Goal: Task Accomplishment & Management: Use online tool/utility

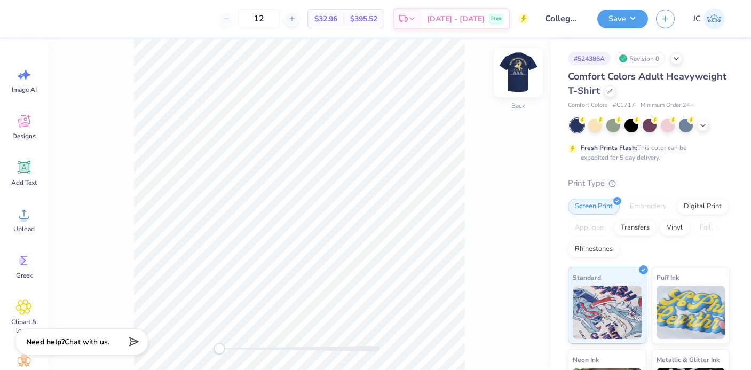
click at [520, 65] on img at bounding box center [518, 72] width 43 height 43
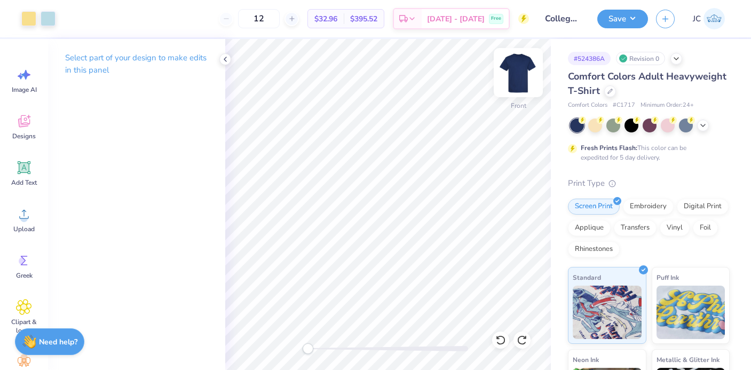
click at [526, 73] on img at bounding box center [518, 72] width 43 height 43
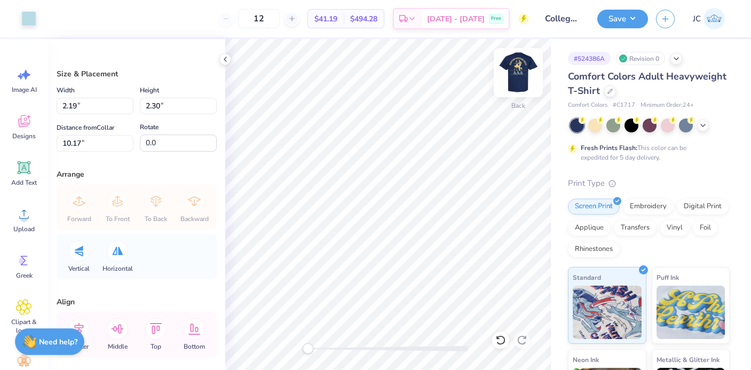
click at [519, 64] on img at bounding box center [518, 72] width 43 height 43
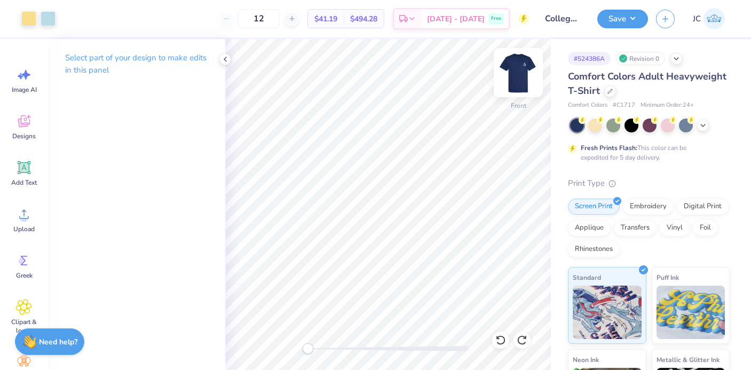
click at [525, 66] on img at bounding box center [518, 72] width 43 height 43
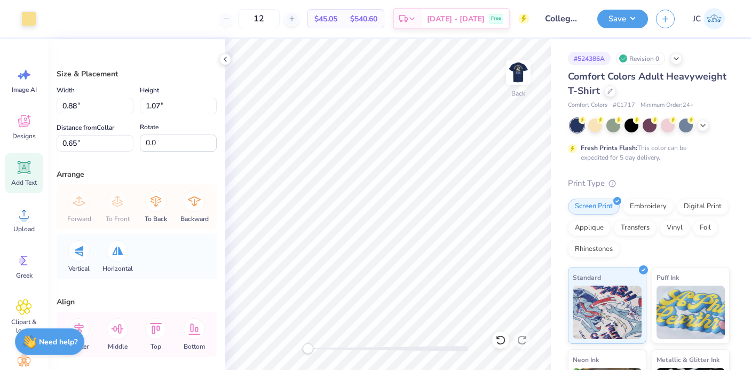
click at [26, 175] on icon at bounding box center [24, 168] width 16 height 16
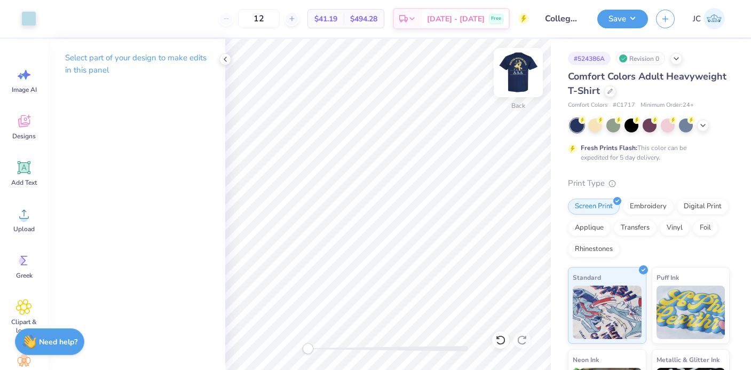
click at [513, 80] on img at bounding box center [518, 72] width 43 height 43
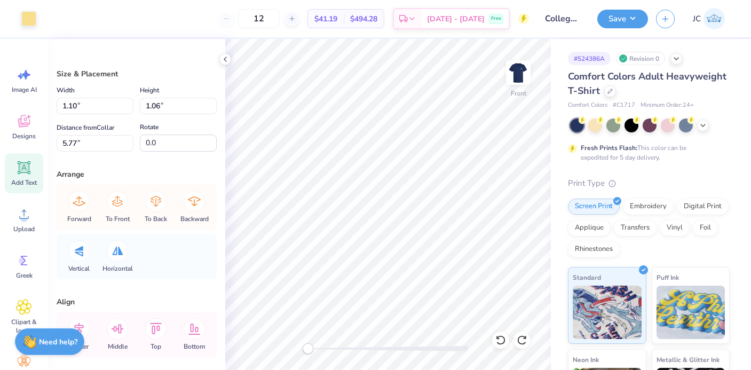
click at [24, 171] on icon at bounding box center [24, 168] width 10 height 10
type input "0.52"
type input "1.05"
type input "3.01"
type input "1.47"
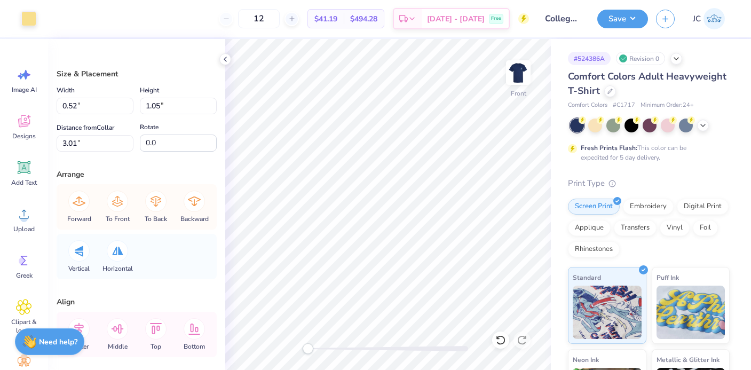
type input "1.28"
type input "3.05"
type input "11.48"
type input "0.12"
type input "15.24"
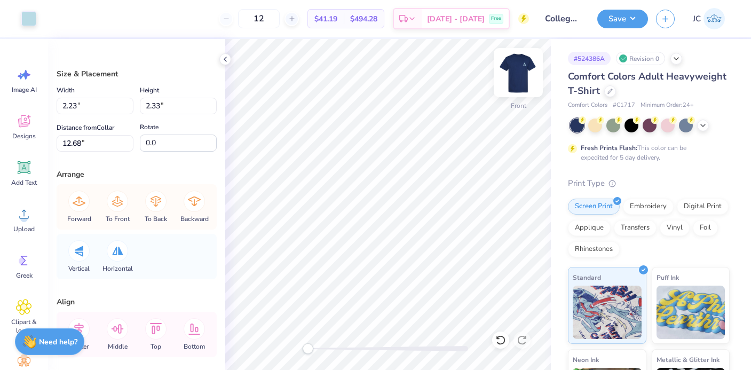
type input "1.83"
type input "1.91"
type input "2.23"
type input "2.33"
type input "1.70"
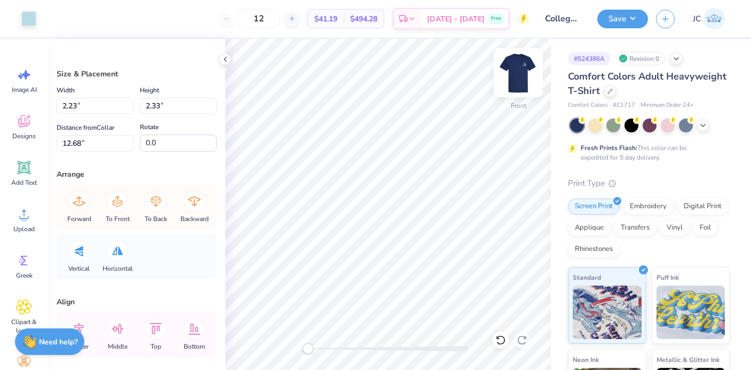
type input "1.78"
type input "2.23"
type input "2.33"
type input "1.72"
type input "1.80"
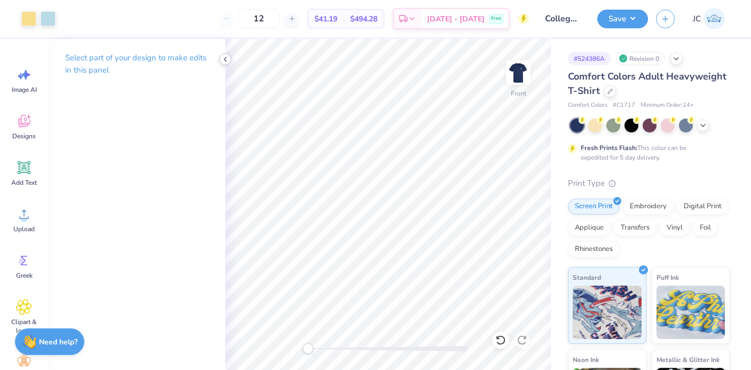
click at [227, 60] on icon at bounding box center [225, 59] width 9 height 9
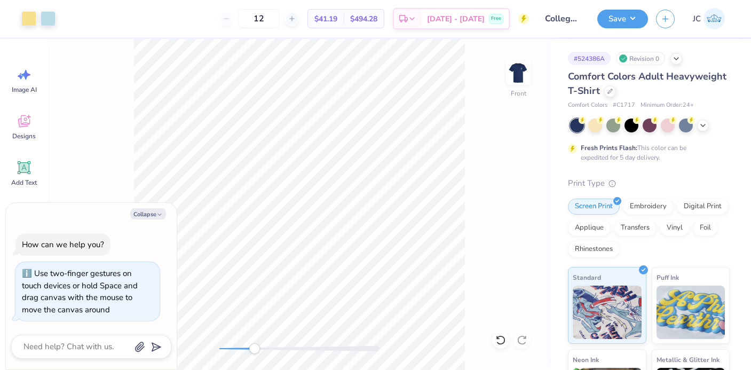
drag, startPoint x: 218, startPoint y: 351, endPoint x: 254, endPoint y: 352, distance: 35.8
click at [254, 352] on div "Accessibility label" at bounding box center [254, 348] width 11 height 11
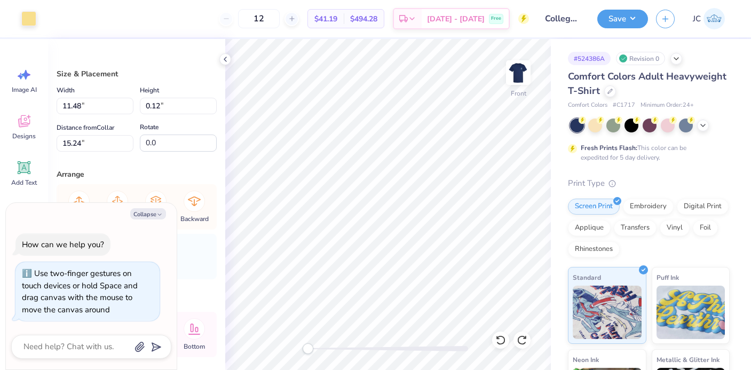
drag, startPoint x: 342, startPoint y: 352, endPoint x: 304, endPoint y: 352, distance: 37.9
click at [304, 352] on div "Accessibility label" at bounding box center [308, 348] width 11 height 11
type textarea "x"
type input "2.23"
type input "2.33"
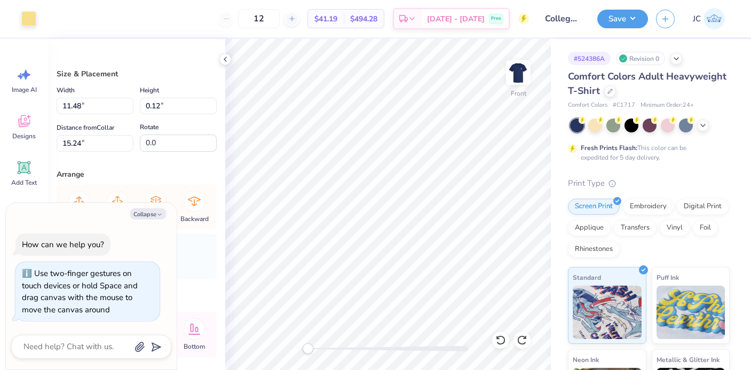
type input "12.68"
type textarea "x"
type input "1.71"
type input "1.79"
type textarea "x"
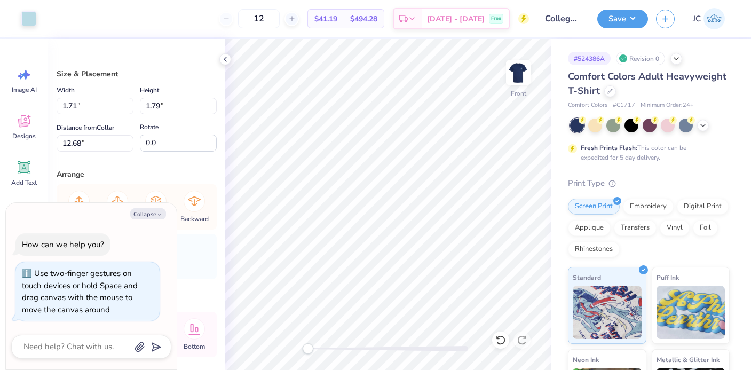
type input "1.62"
type input "1.70"
drag, startPoint x: 312, startPoint y: 349, endPoint x: 379, endPoint y: 345, distance: 67.3
click at [376, 345] on div "Accessibility label" at bounding box center [370, 348] width 11 height 11
type textarea "x"
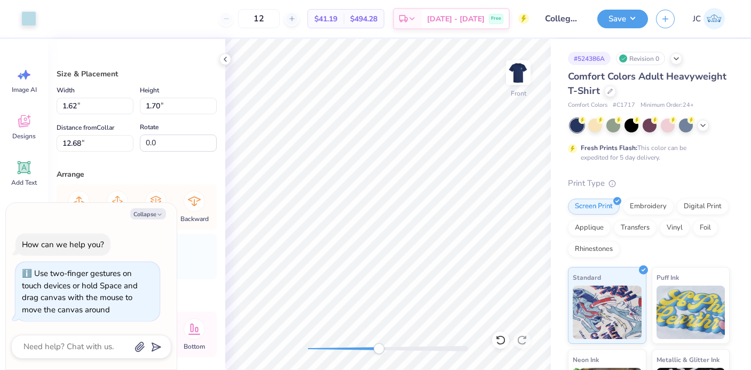
type input "1.70"
type input "1.78"
type textarea "x"
type input "1.62"
type input "1.70"
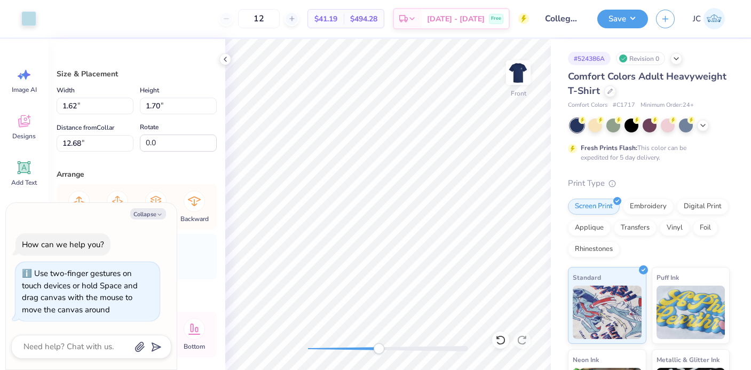
type textarea "x"
type input "1.63"
type input "1.71"
type textarea "x"
type input "1.70"
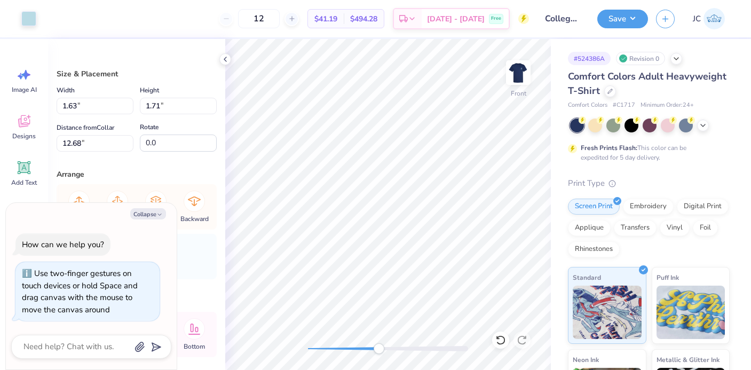
type input "1.78"
type input "12.64"
type textarea "x"
type input "1.63"
type input "1.71"
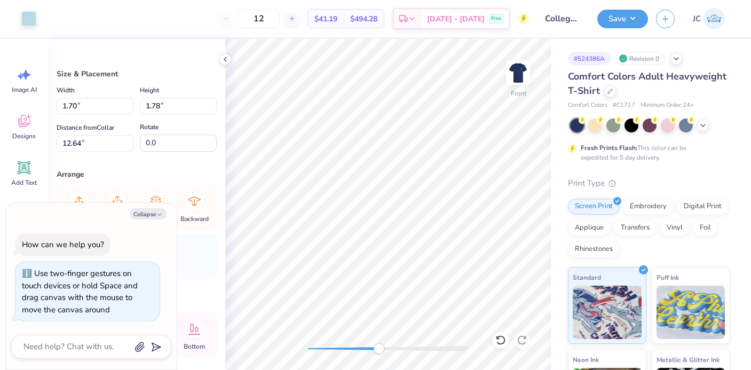
type input "12.68"
type textarea "x"
type input "1.70"
type input "1.78"
type input "12.64"
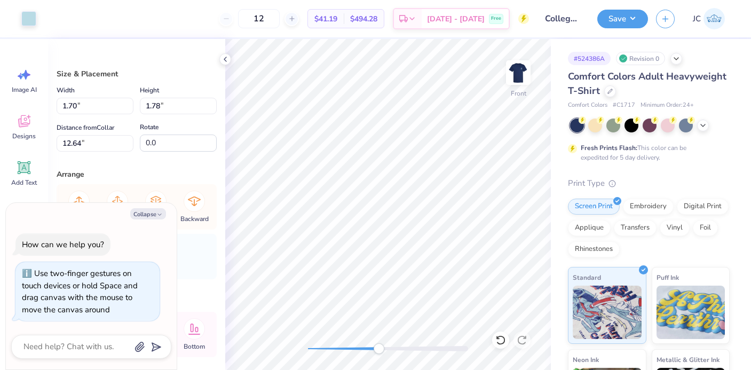
type textarea "x"
type input "1.63"
type input "1.71"
type input "12.68"
type textarea "x"
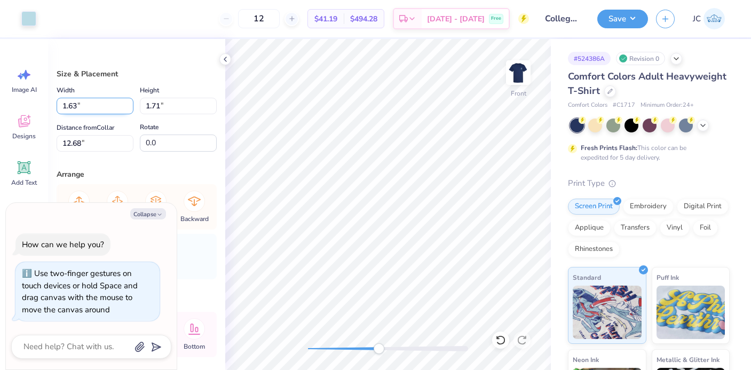
click at [76, 102] on input "1.63" at bounding box center [95, 106] width 77 height 17
type input "1.70"
click at [160, 106] on input "1.71" at bounding box center [178, 106] width 77 height 17
type textarea "x"
type input "1.78"
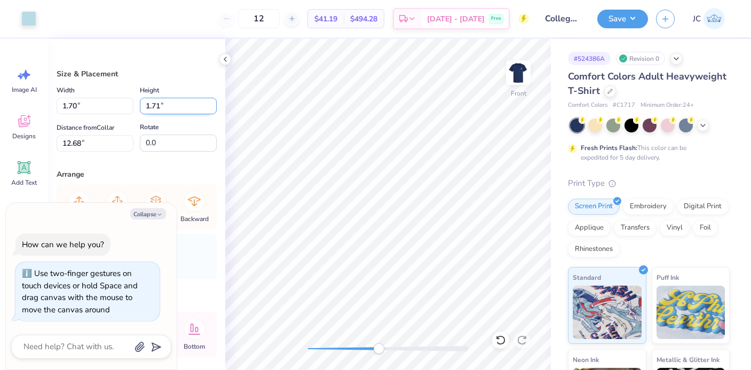
type input "12.64"
type input "1.78"
click at [219, 134] on div "Size & Placement Width 1.70 1.70 " Height 1.78 1.78 " Distance from Collar 12.6…" at bounding box center [136, 204] width 177 height 331
type textarea "x"
click at [77, 104] on input "1.83" at bounding box center [95, 106] width 77 height 17
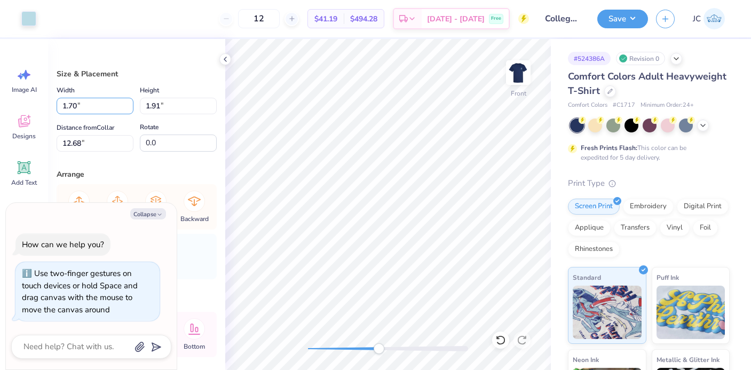
type input "1.70"
click at [132, 124] on div "Distance from Collar 12.68 12.68 "" at bounding box center [95, 136] width 77 height 30
type textarea "x"
type input "1.78"
type input "12.64"
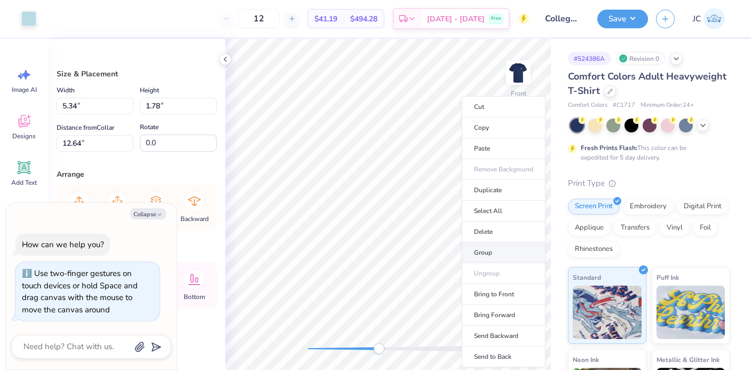
click at [477, 251] on li "Group" at bounding box center [504, 252] width 84 height 21
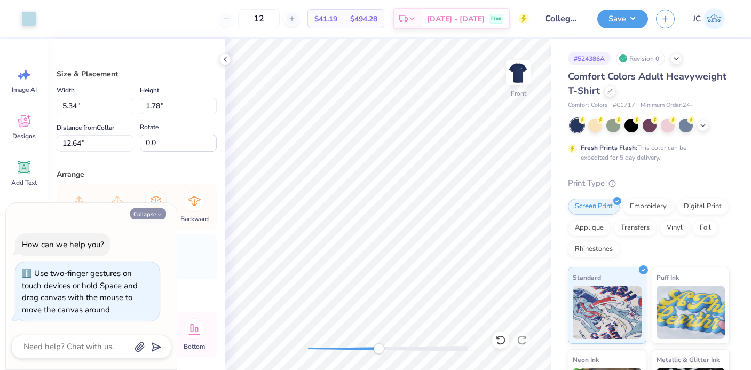
click at [157, 211] on icon "button" at bounding box center [159, 214] width 6 height 6
type textarea "x"
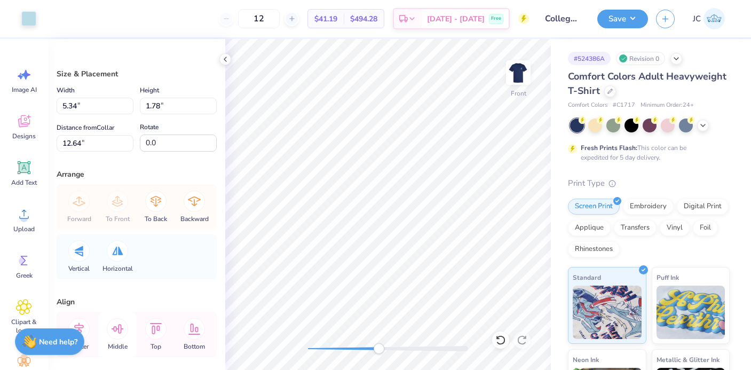
click at [121, 328] on icon at bounding box center [118, 329] width 12 height 10
click at [116, 329] on icon at bounding box center [118, 329] width 12 height 10
click at [82, 322] on icon at bounding box center [78, 328] width 21 height 21
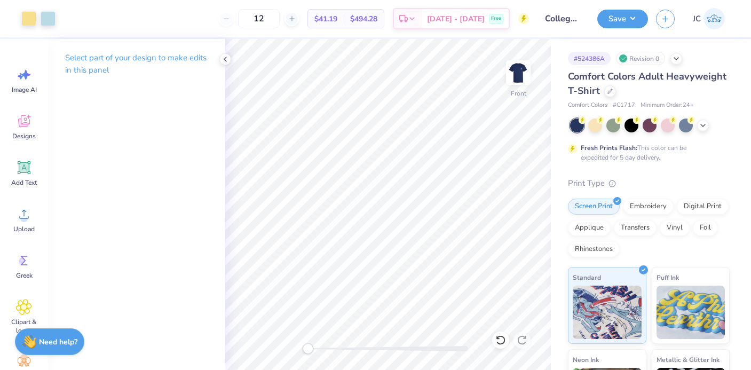
click at [304, 338] on div "Front" at bounding box center [388, 204] width 326 height 331
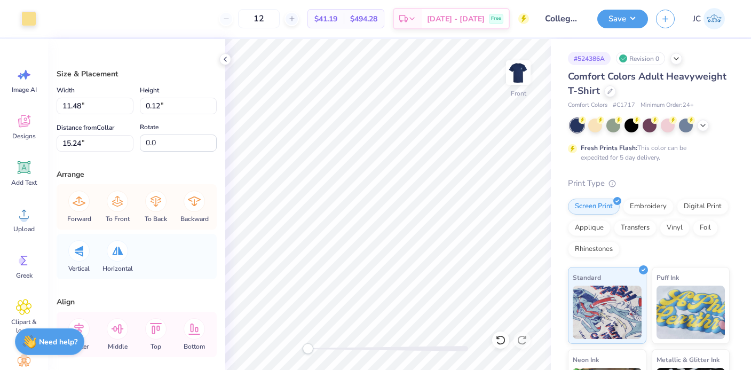
type input "5.34"
type input "1.78"
type input "12.86"
drag, startPoint x: 310, startPoint y: 349, endPoint x: 386, endPoint y: 349, distance: 76.3
click at [383, 349] on div "Accessibility label" at bounding box center [378, 348] width 11 height 11
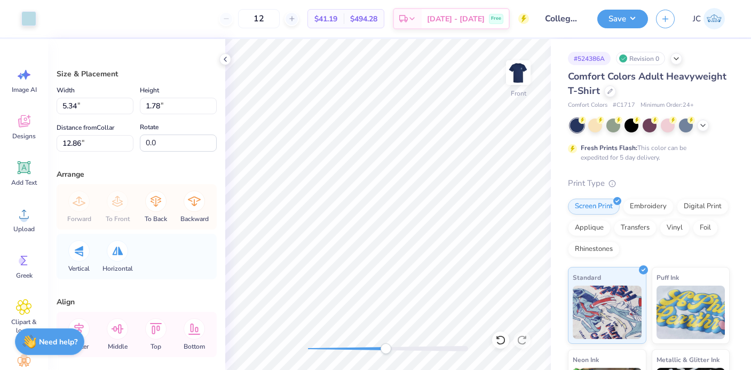
type input "11.48"
type input "0.12"
type input "14.98"
type input "5.34"
type input "1.78"
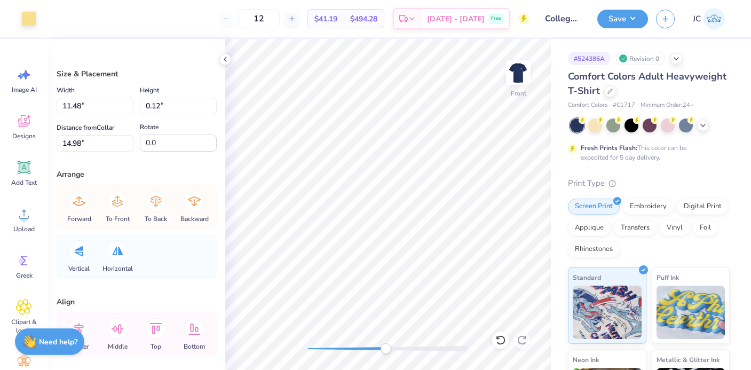
type input "12.63"
type input "4.76"
type input "1.59"
click at [82, 320] on icon at bounding box center [78, 328] width 21 height 21
type input "11.48"
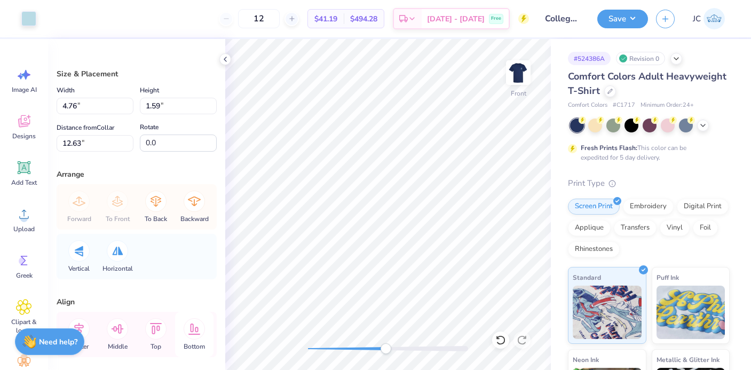
type input "0.12"
type input "14.76"
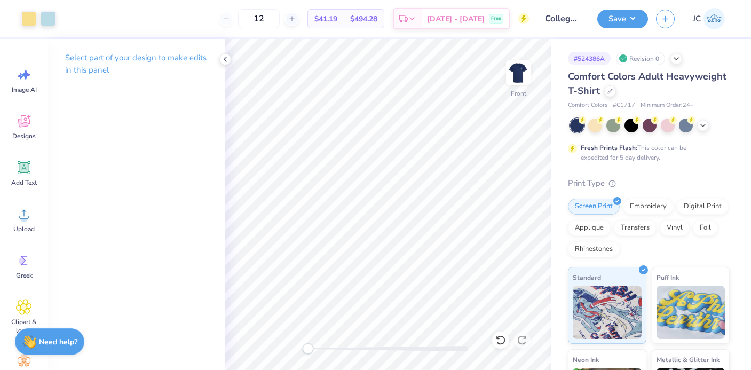
click at [294, 341] on div "Front" at bounding box center [388, 204] width 326 height 331
click at [26, 181] on span "Add Text" at bounding box center [24, 182] width 26 height 9
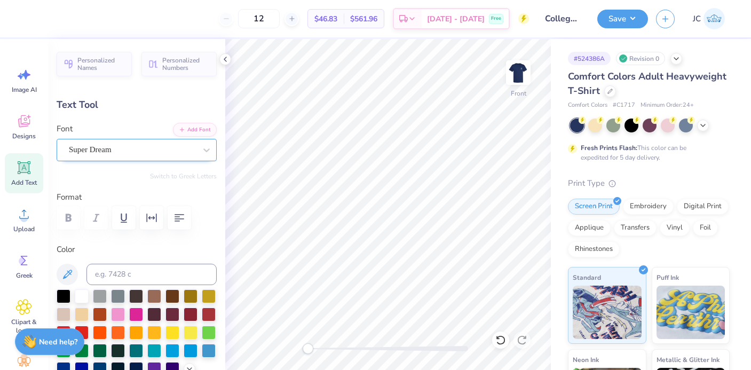
click at [126, 145] on div "Super Dream" at bounding box center [132, 149] width 129 height 17
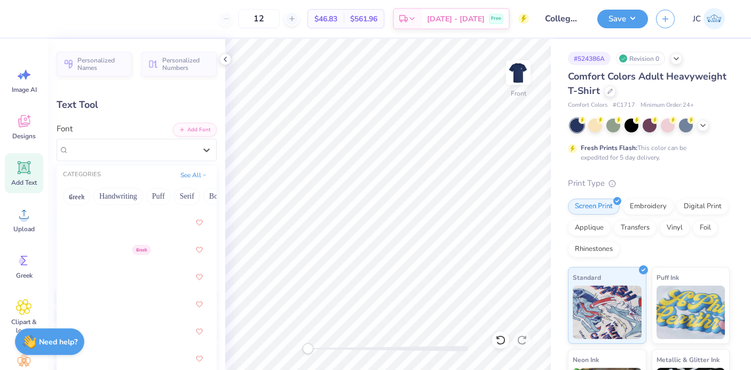
scroll to position [1322, 0]
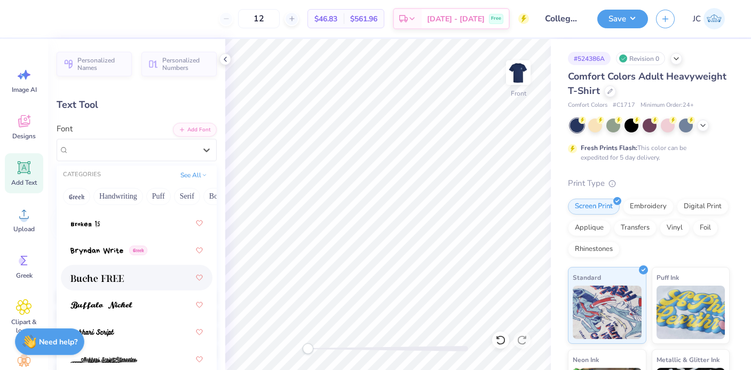
click at [157, 280] on div at bounding box center [136, 277] width 132 height 19
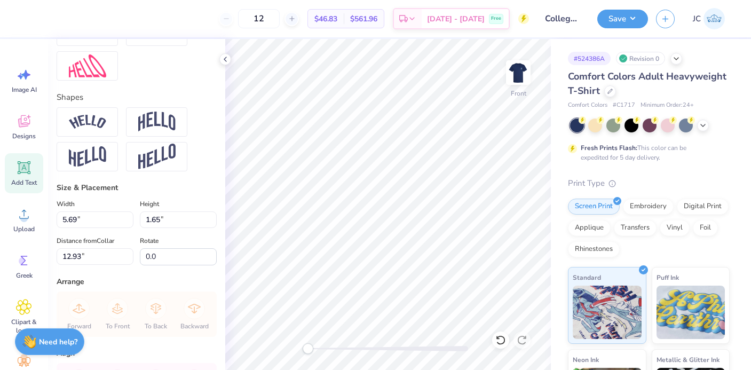
scroll to position [434, 0]
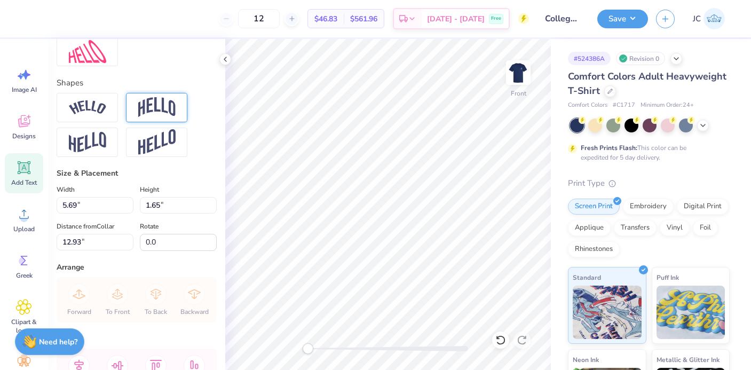
type textarea "Sister Mister 20225"
click at [178, 107] on div at bounding box center [156, 107] width 61 height 29
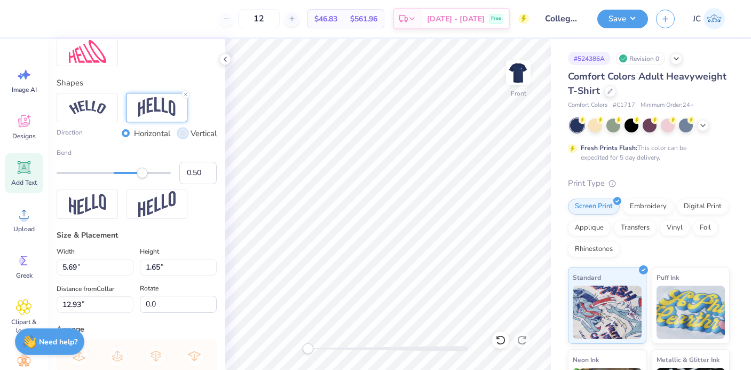
click at [183, 135] on input "Vertical" at bounding box center [183, 133] width 8 height 8
radio input "true"
click at [127, 132] on input "Horizontal" at bounding box center [126, 133] width 8 height 8
radio input "true"
type input "0.81"
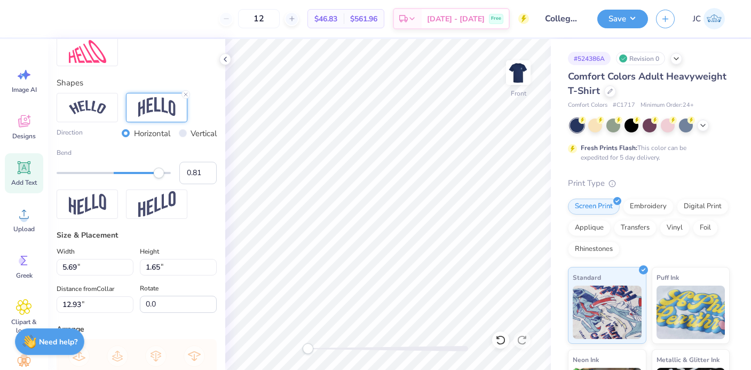
drag, startPoint x: 143, startPoint y: 176, endPoint x: 160, endPoint y: 175, distance: 17.1
click at [160, 175] on div "Accessibility label" at bounding box center [159, 173] width 11 height 11
click at [358, 349] on div at bounding box center [388, 348] width 160 height 5
click at [302, 345] on div "Front" at bounding box center [388, 204] width 326 height 331
type input "14.53"
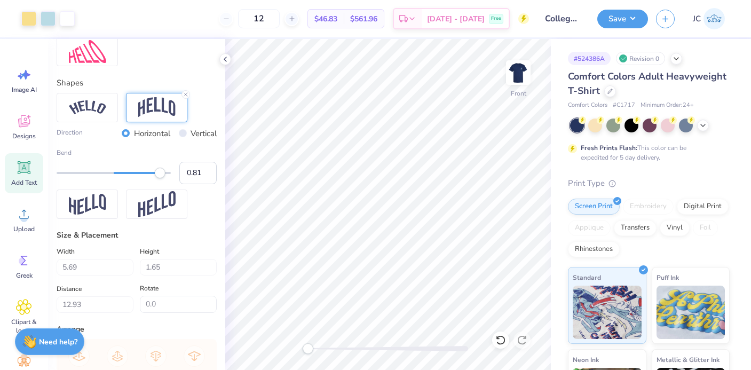
type input "6.41"
type input "14.09"
click at [96, 105] on img at bounding box center [87, 107] width 37 height 14
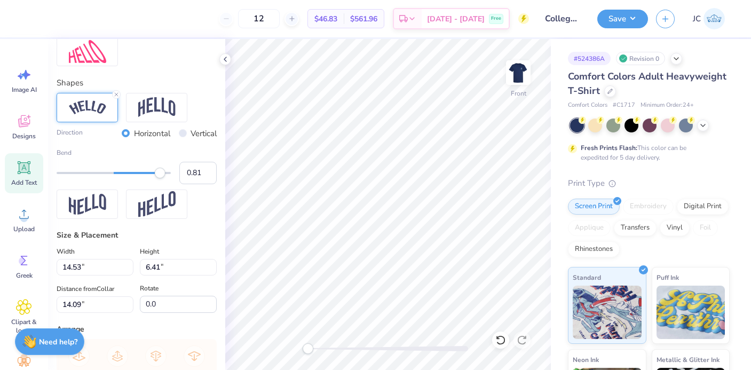
scroll to position [0, 4]
type textarea "Sister Mister 2025"
click at [181, 131] on input "Vertical" at bounding box center [183, 133] width 8 height 8
radio input "true"
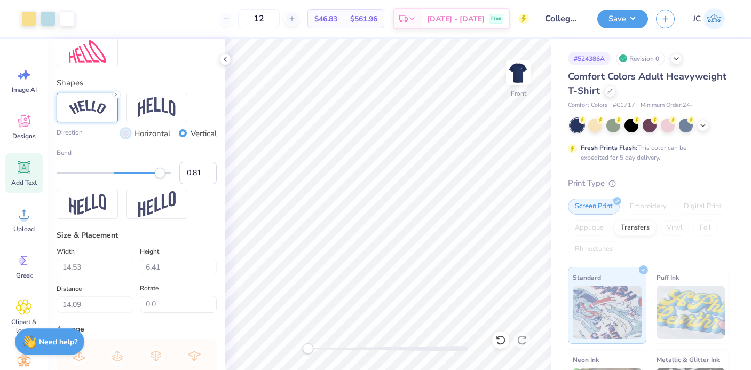
click at [122, 132] on input "Horizontal" at bounding box center [126, 133] width 8 height 8
radio input "true"
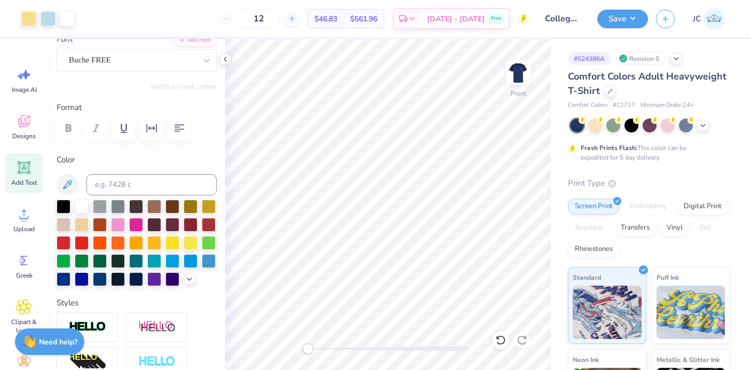
scroll to position [0, 0]
